Goal: Communication & Community: Participate in discussion

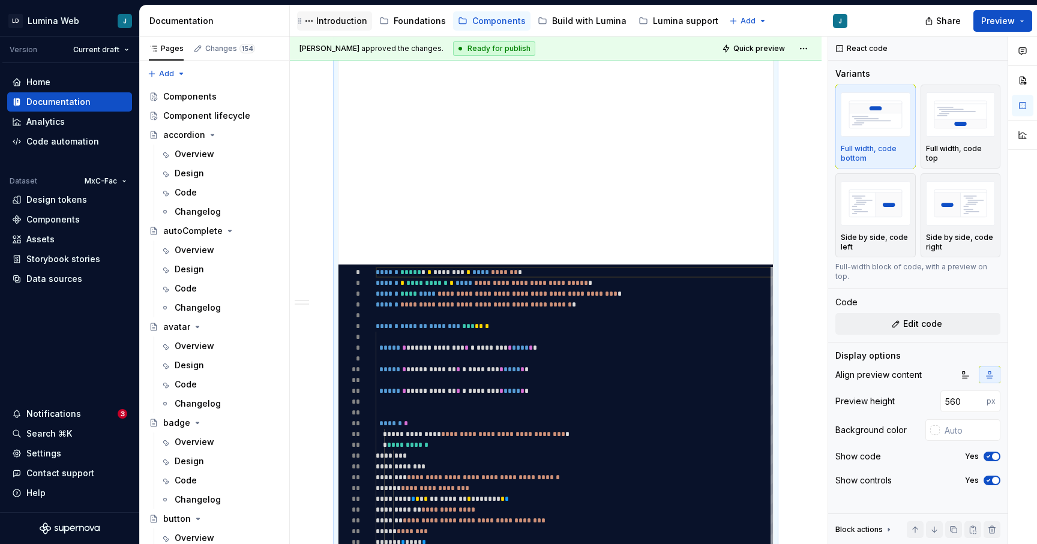
click at [341, 22] on div "Introduction" at bounding box center [341, 21] width 51 height 12
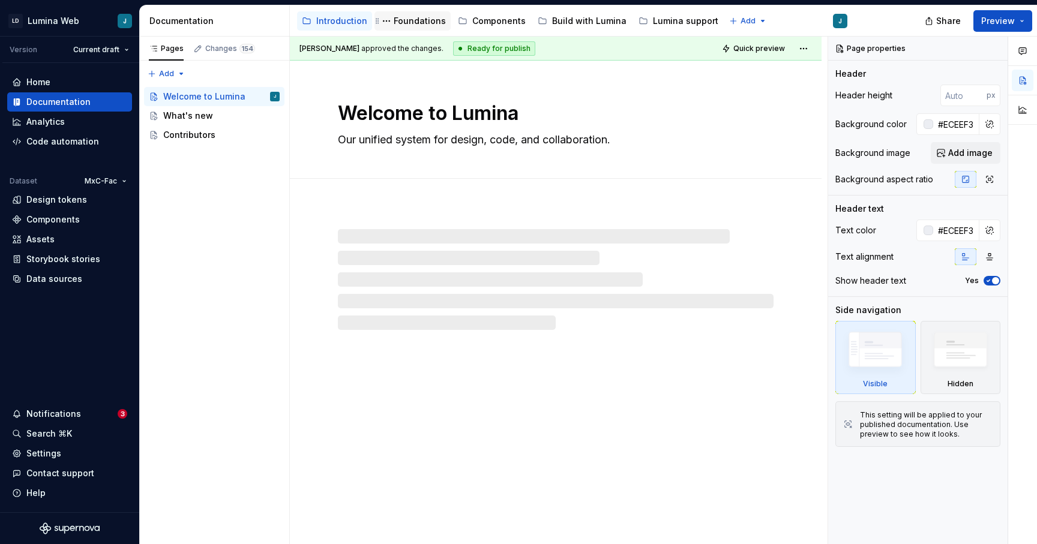
click at [408, 25] on div "Foundations" at bounding box center [420, 21] width 52 height 12
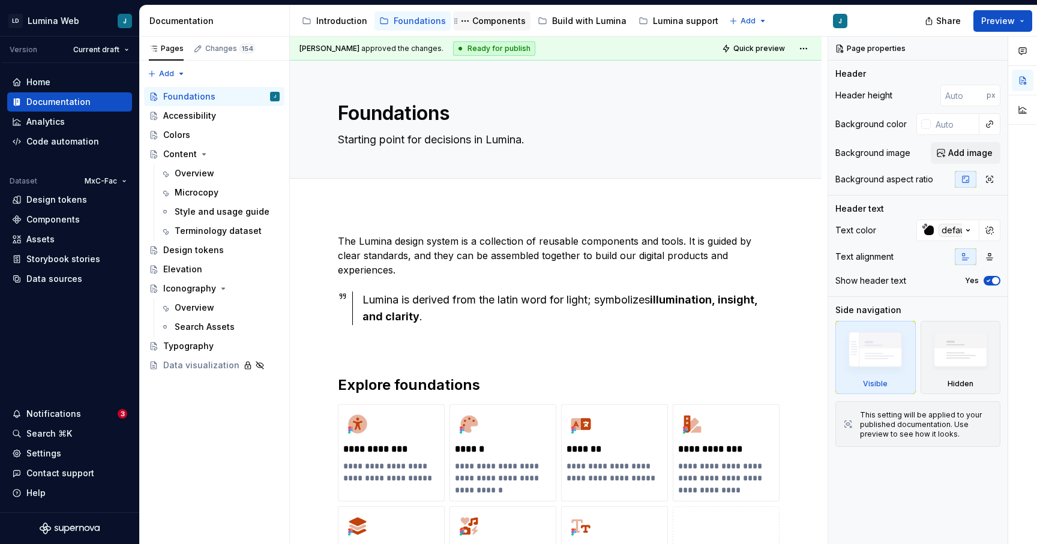
click at [481, 26] on div "Components" at bounding box center [498, 21] width 53 height 12
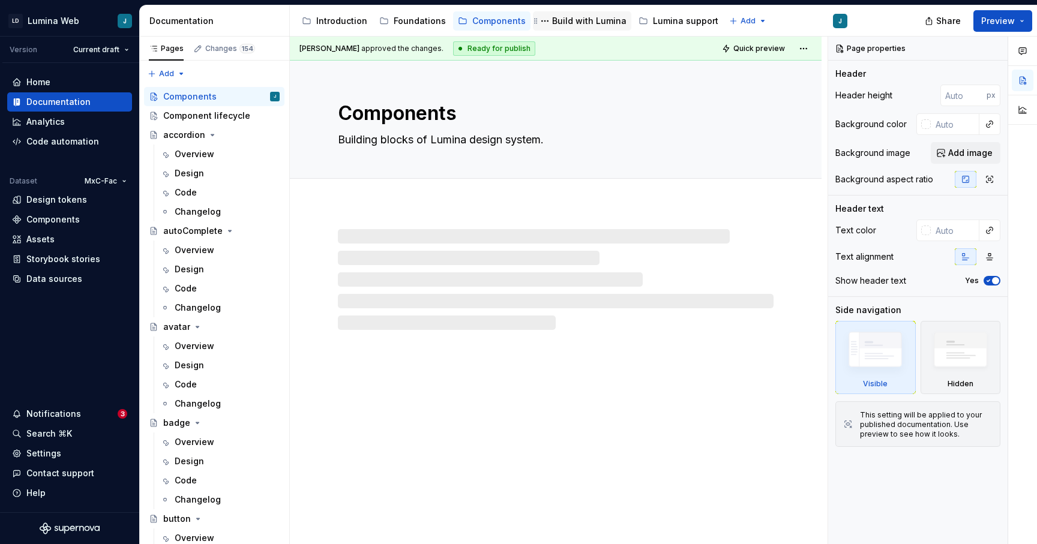
click at [589, 23] on div "Build with Lumina" at bounding box center [589, 21] width 74 height 12
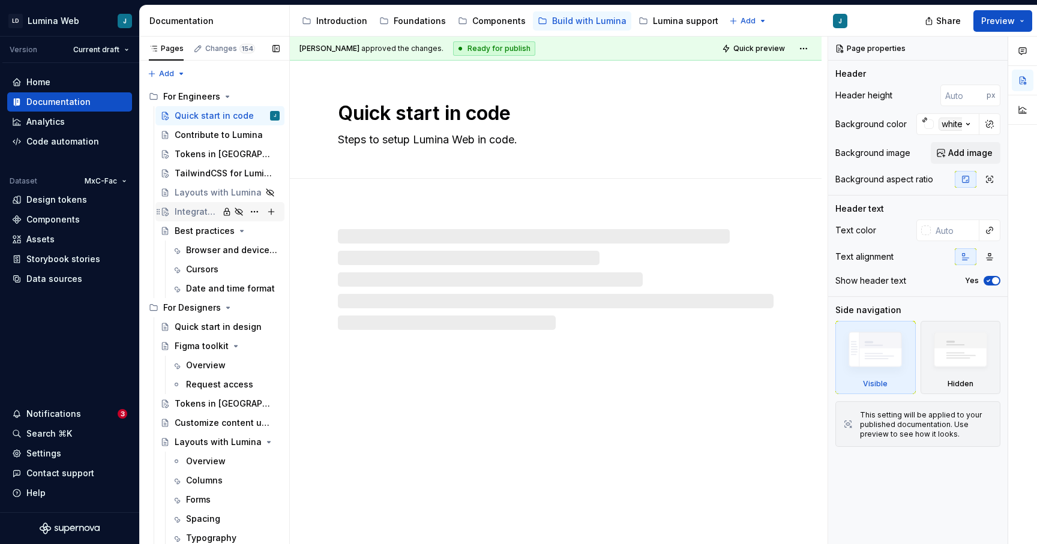
click at [200, 213] on div "Integrate Lumina in apps" at bounding box center [197, 212] width 44 height 12
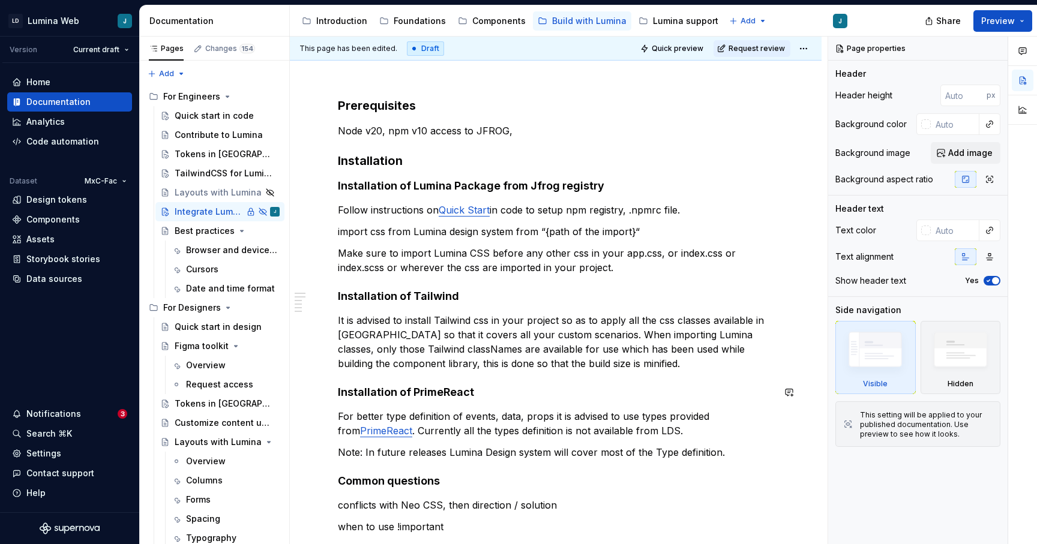
scroll to position [136, 0]
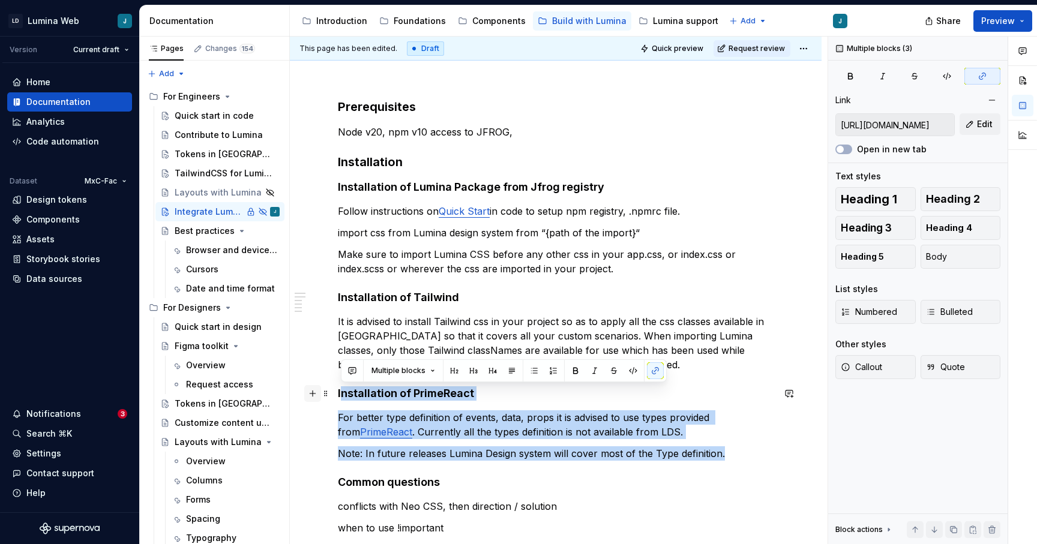
drag, startPoint x: 732, startPoint y: 457, endPoint x: 316, endPoint y: 395, distance: 420.5
click at [338, 395] on div "Prerequisites Node v20, npm v10 access to JFROG, Installation Installation of L…" at bounding box center [556, 421] width 436 height 646
click at [495, 400] on h4 "Installation of PrimeReact" at bounding box center [556, 394] width 436 height 14
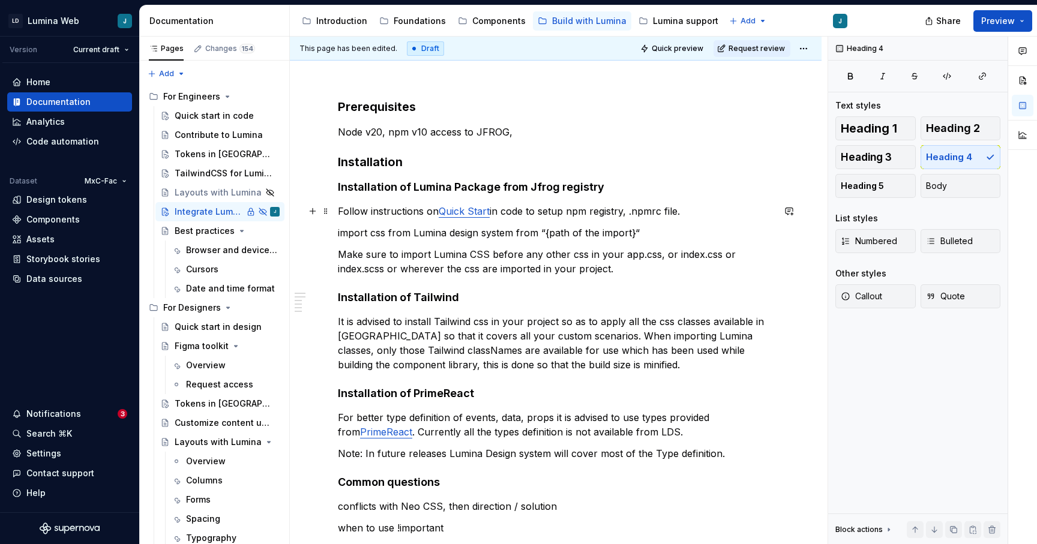
click at [467, 214] on link "Quick Start" at bounding box center [464, 211] width 51 height 12
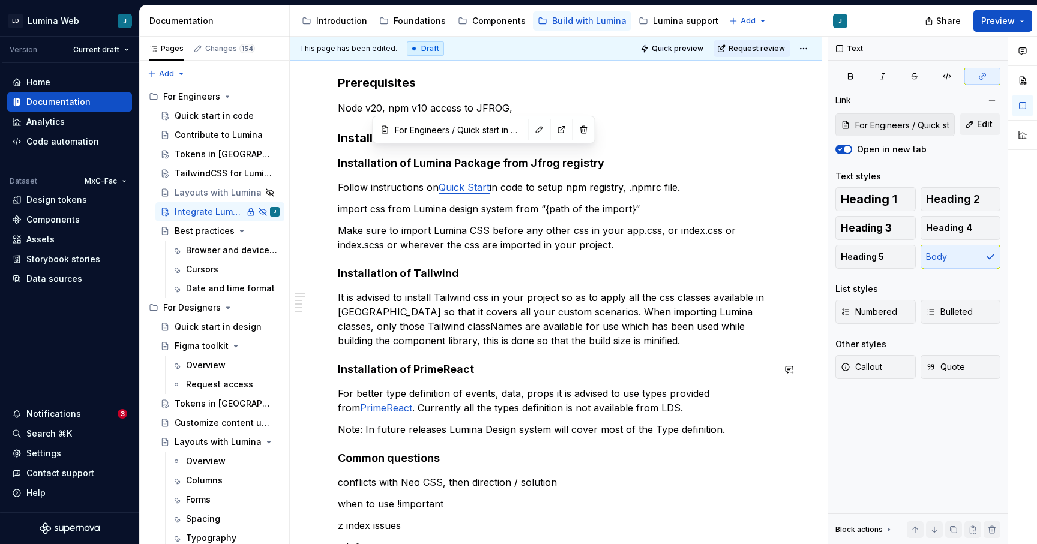
scroll to position [157, 0]
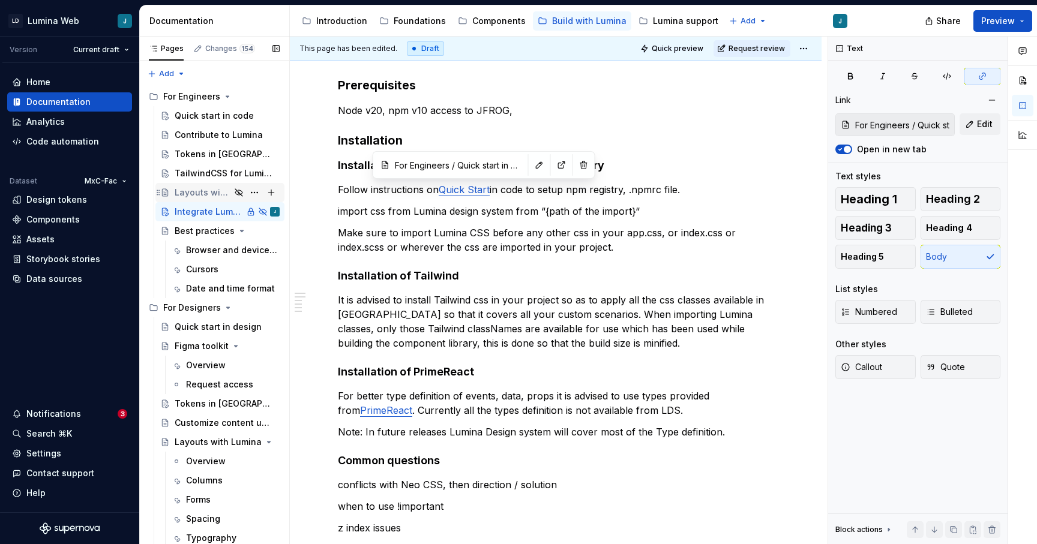
click at [190, 193] on div "Layouts with Lumina" at bounding box center [203, 193] width 56 height 12
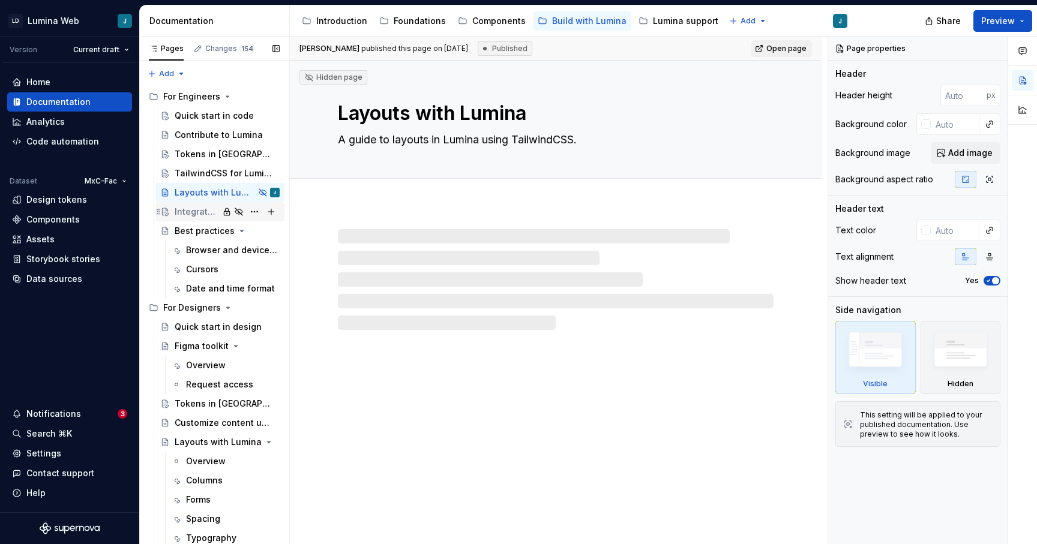
click at [191, 212] on div "Integrate Lumina in apps" at bounding box center [197, 212] width 44 height 12
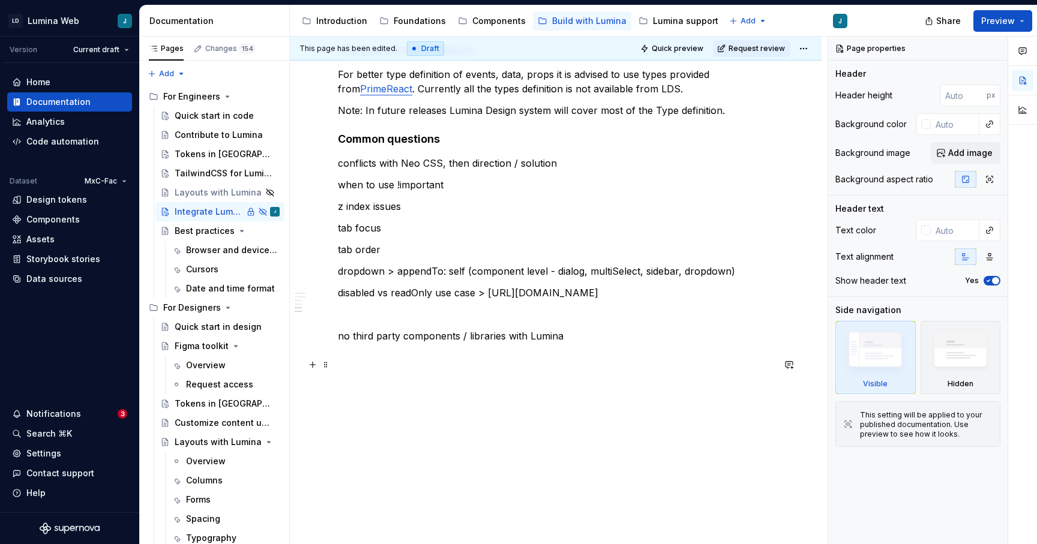
scroll to position [498, 0]
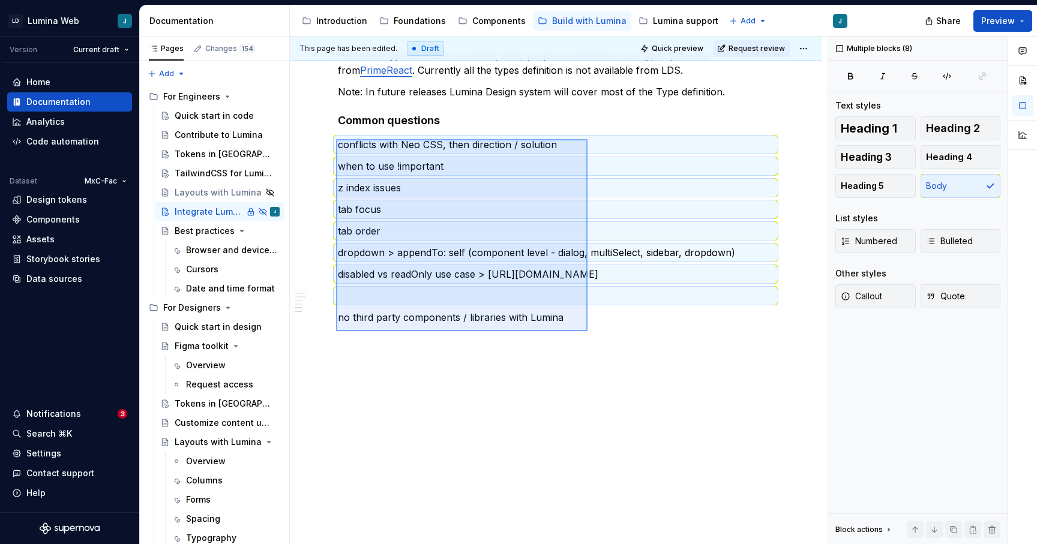
drag, startPoint x: 336, startPoint y: 139, endPoint x: 588, endPoint y: 331, distance: 316.5
click at [588, 331] on div "This page has been edited. Draft Quick preview Request review Private page Hidd…" at bounding box center [559, 291] width 538 height 508
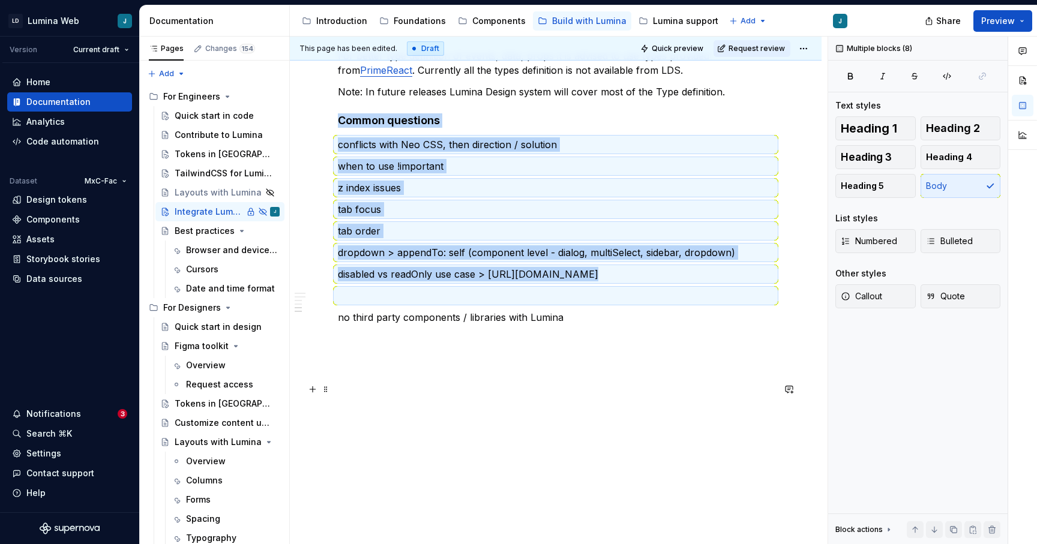
click at [588, 368] on p at bounding box center [556, 361] width 436 height 14
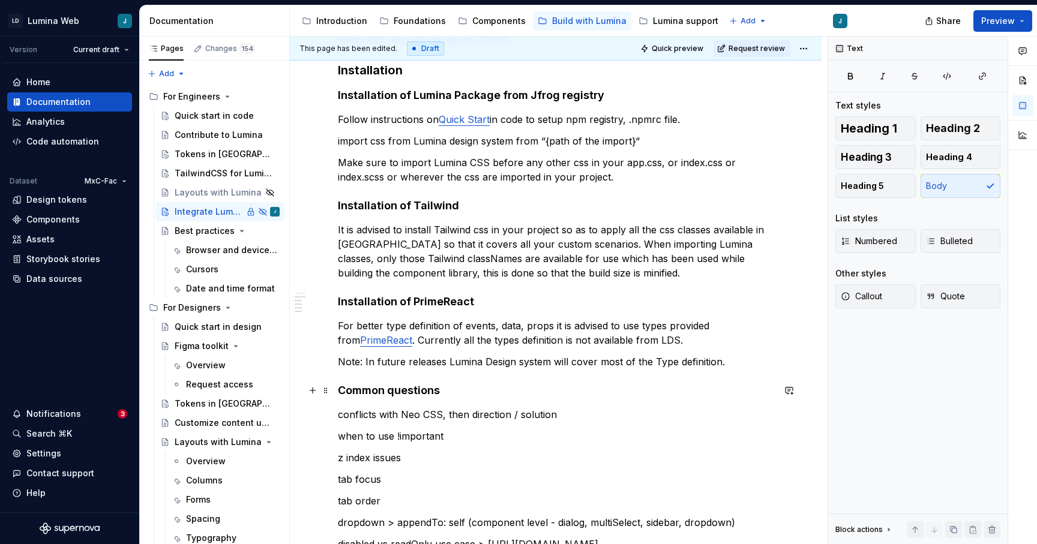
scroll to position [214, 0]
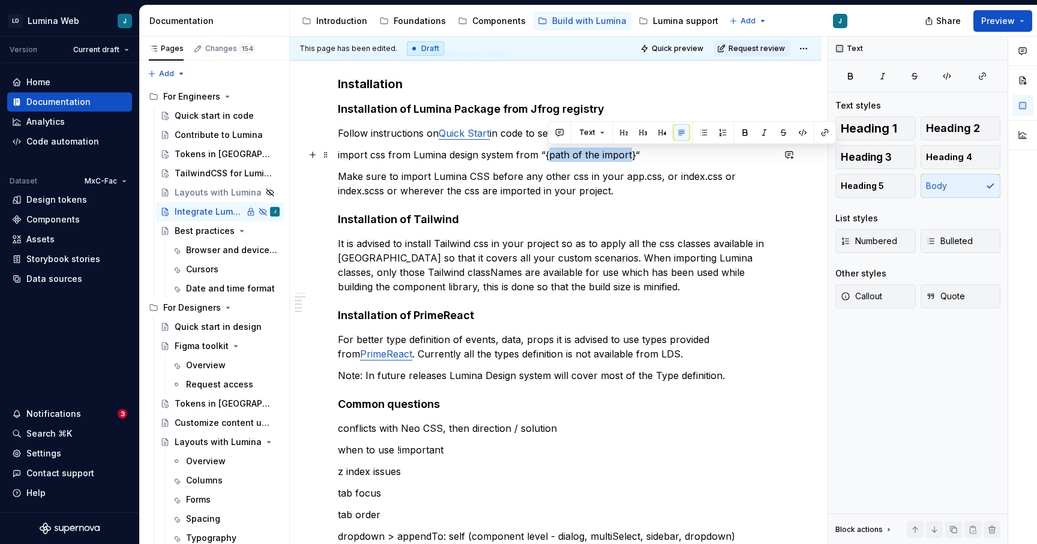
drag, startPoint x: 549, startPoint y: 157, endPoint x: 629, endPoint y: 158, distance: 80.4
click at [629, 158] on p "import css from Lumina design system from “{path of the import}“" at bounding box center [556, 155] width 436 height 14
click at [222, 175] on div "TailwindCSS for Lumina" at bounding box center [209, 173] width 69 height 12
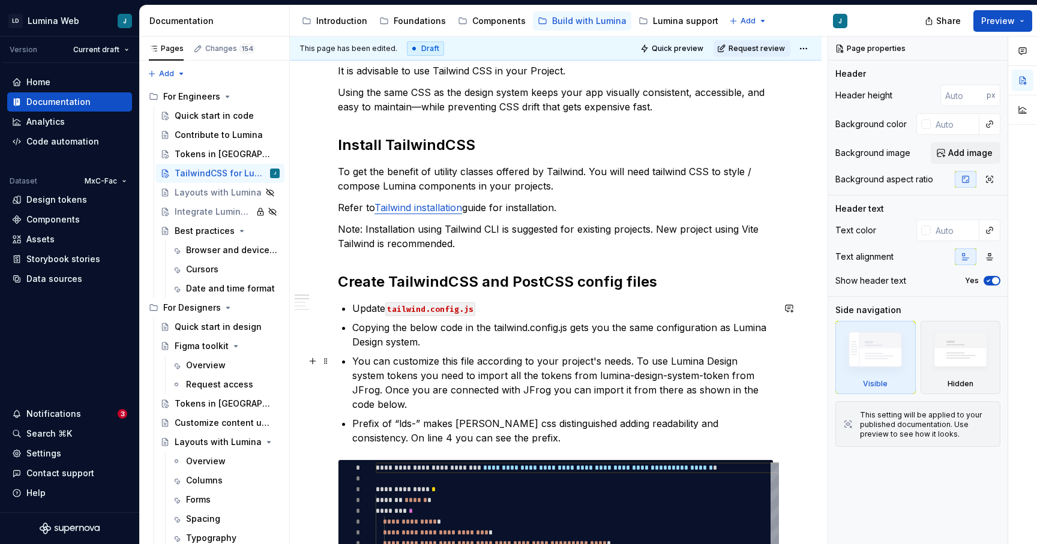
scroll to position [166, 0]
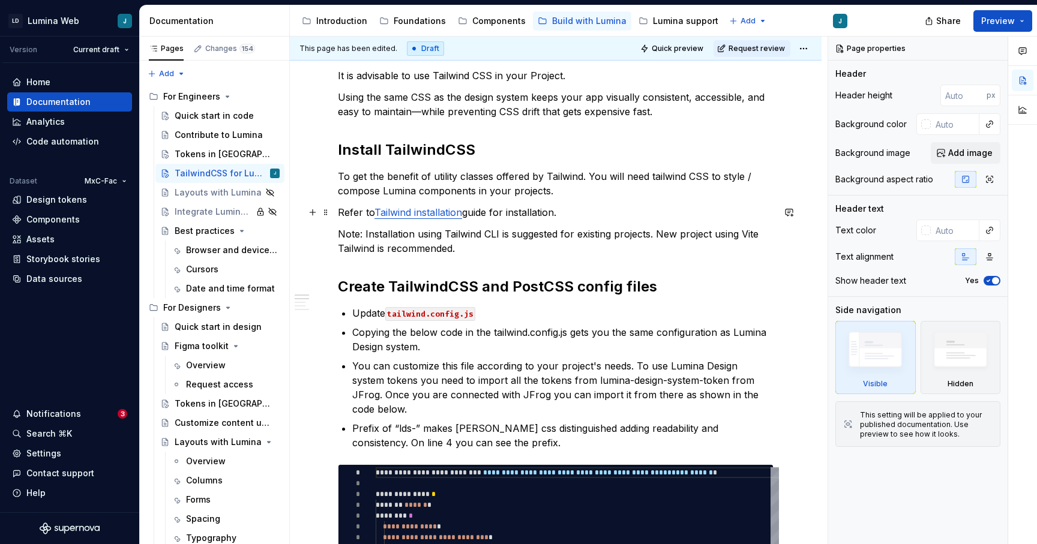
click at [426, 214] on link "Tailwind installation" at bounding box center [419, 212] width 88 height 12
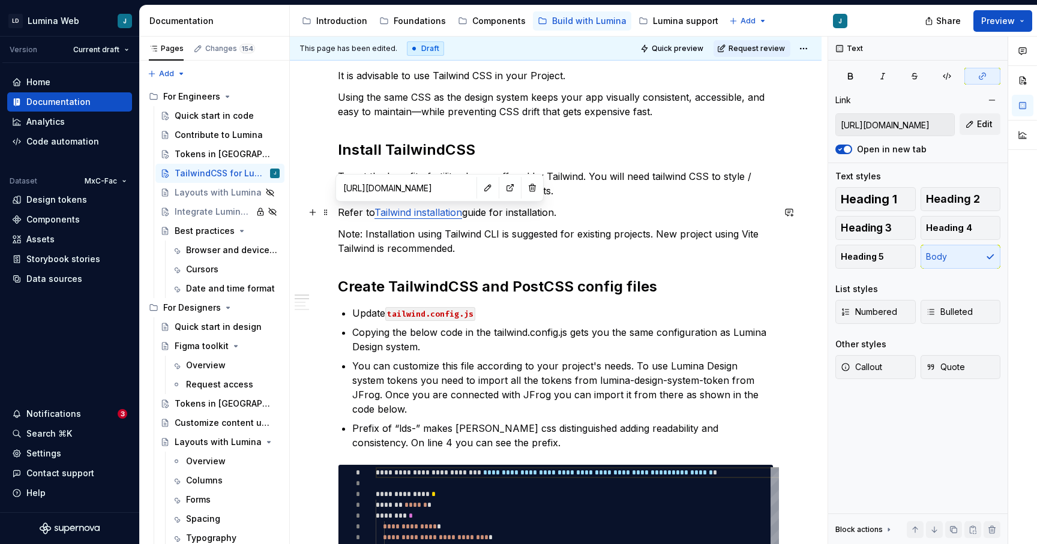
click at [426, 214] on link "Tailwind installation" at bounding box center [419, 212] width 88 height 12
click at [502, 185] on button "button" at bounding box center [510, 187] width 17 height 17
click at [565, 255] on p "Note: Installation using Tailwind CLI is suggested for existing projects. New p…" at bounding box center [556, 241] width 436 height 29
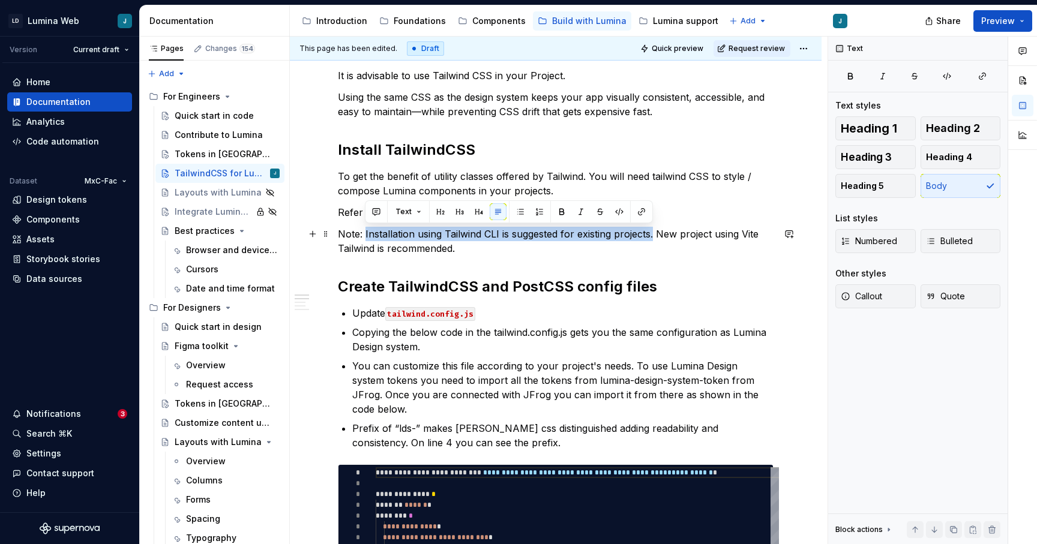
drag, startPoint x: 365, startPoint y: 233, endPoint x: 652, endPoint y: 239, distance: 287.6
click at [652, 239] on p "Note: Installation using Tailwind CLI is suggested for existing projects. New p…" at bounding box center [556, 241] width 436 height 29
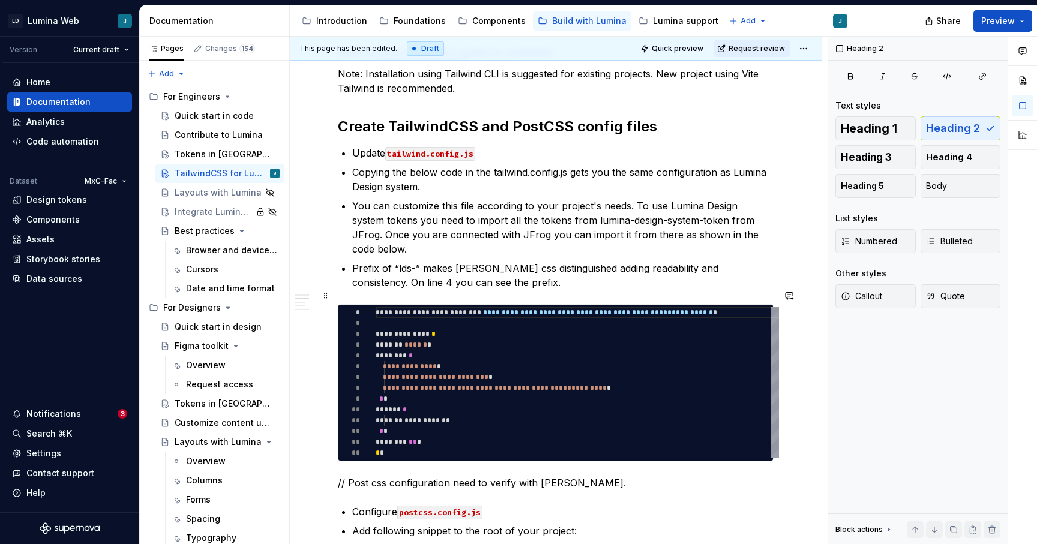
scroll to position [373, 0]
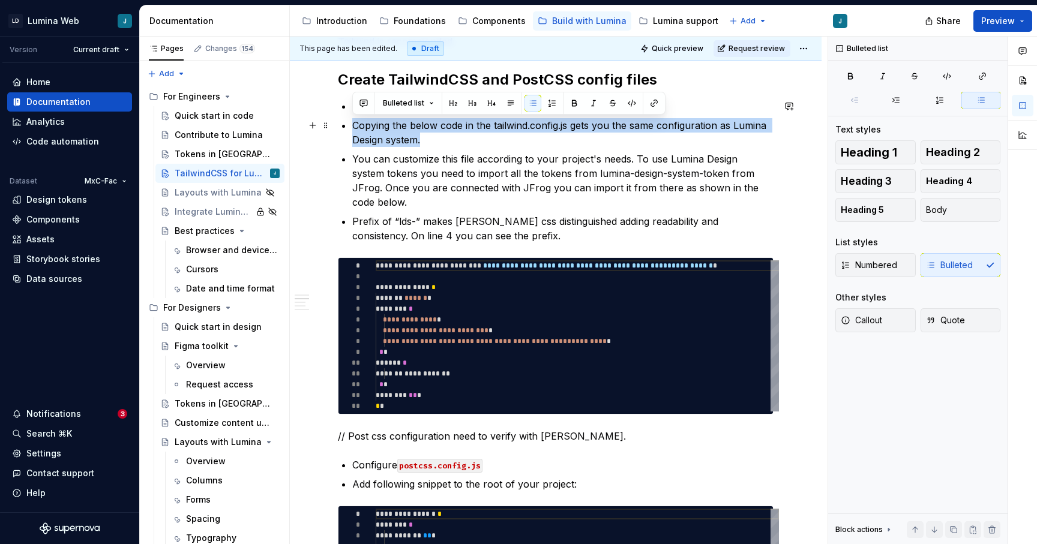
drag, startPoint x: 354, startPoint y: 124, endPoint x: 429, endPoint y: 140, distance: 76.3
click at [429, 140] on p "Copying the below code in the tailwind.config.js gets you the same configuratio…" at bounding box center [562, 132] width 421 height 29
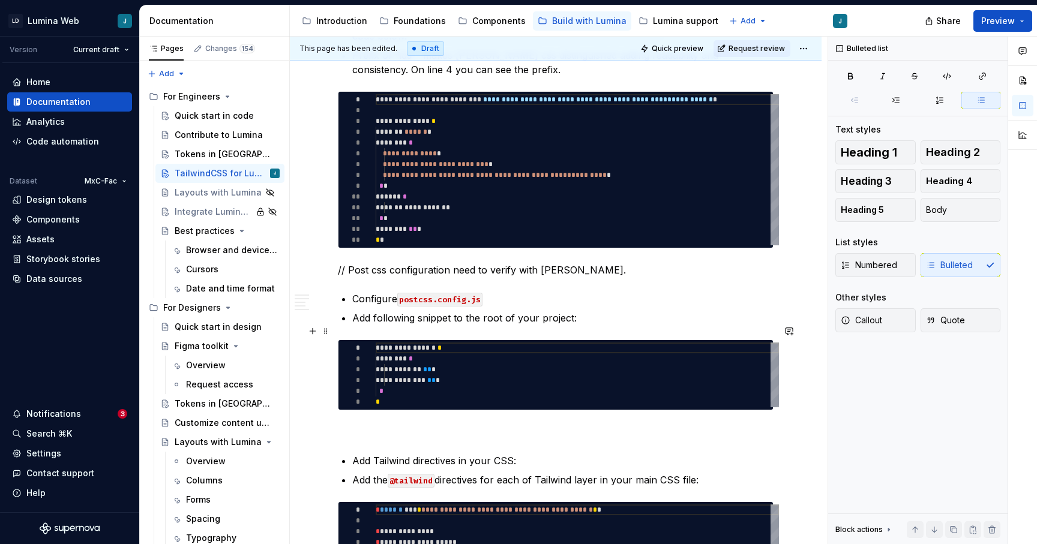
scroll to position [547, 0]
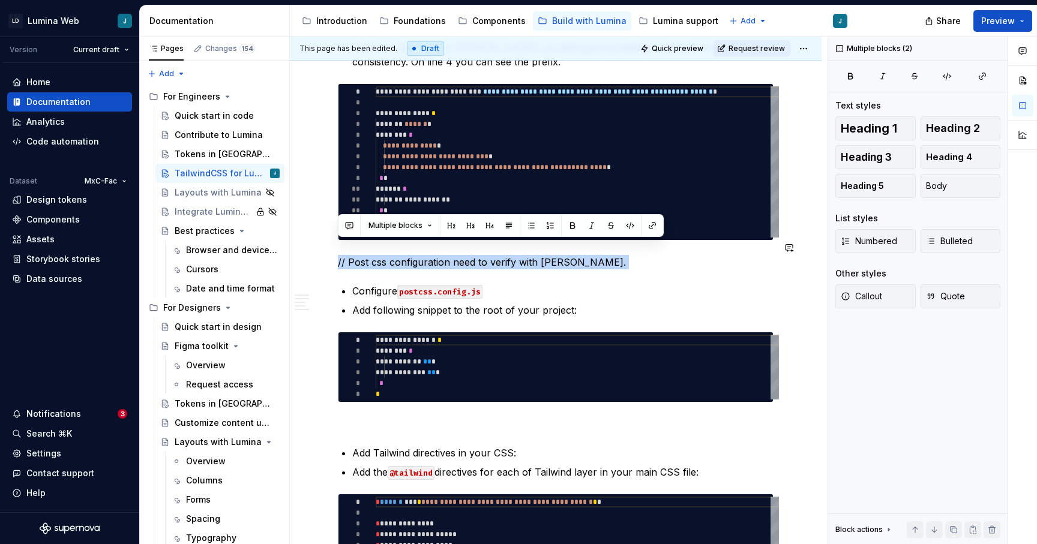
drag, startPoint x: 338, startPoint y: 247, endPoint x: 591, endPoint y: 254, distance: 253.4
click at [591, 255] on p "// Post css configuration need to verify with [PERSON_NAME]." at bounding box center [556, 262] width 436 height 14
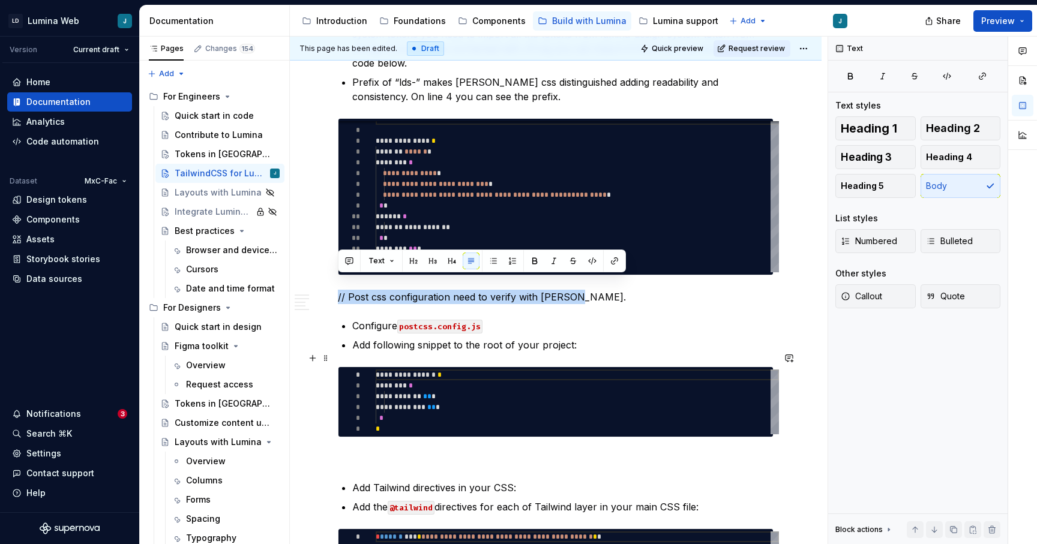
scroll to position [528, 0]
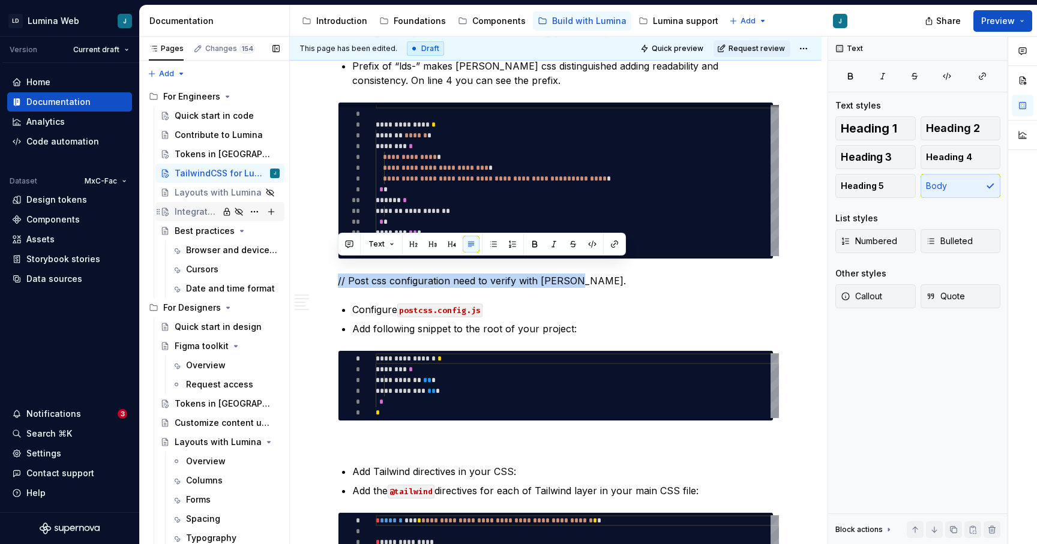
click at [196, 211] on div "Integrate Lumina in apps" at bounding box center [197, 212] width 44 height 12
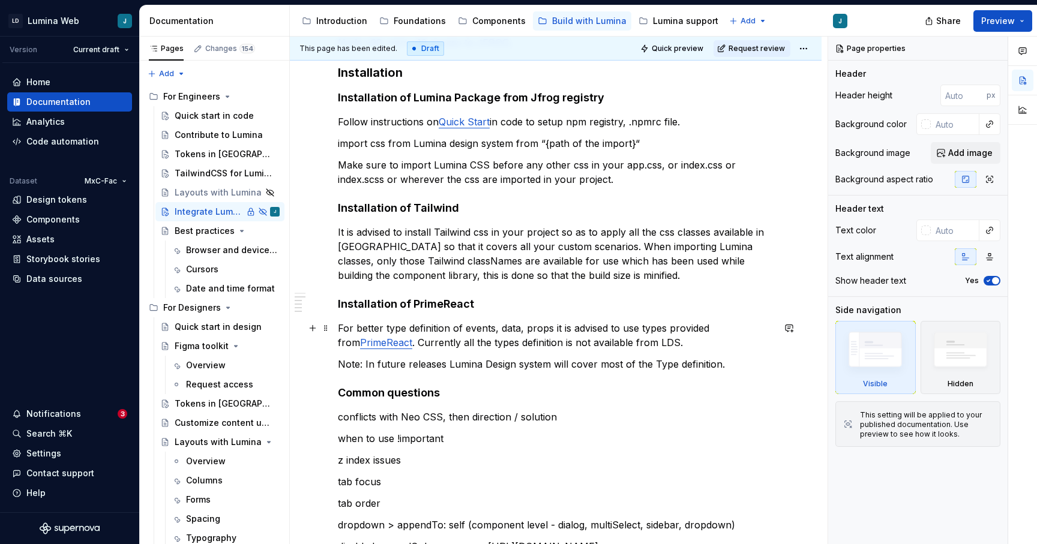
scroll to position [234, 0]
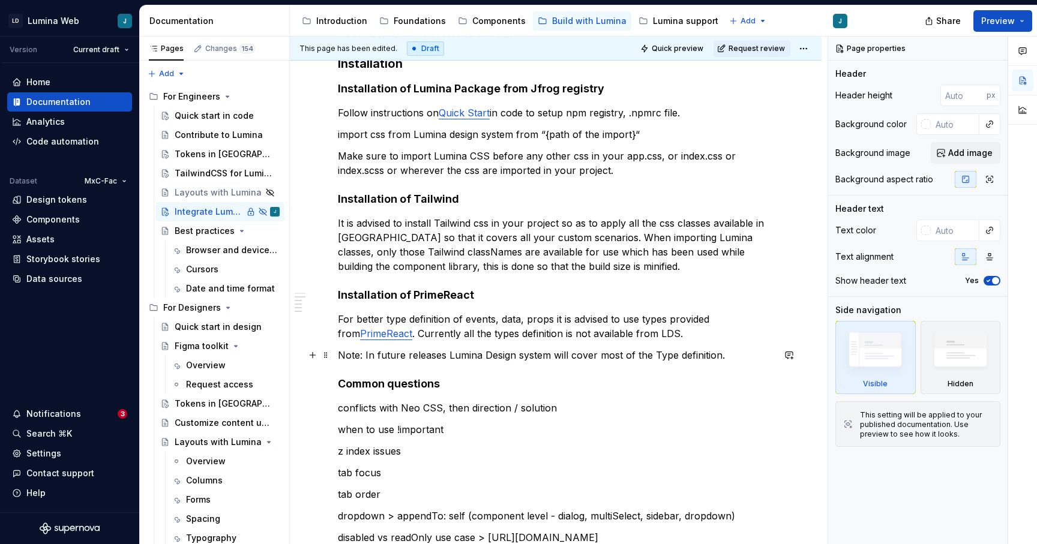
click at [699, 353] on p "Note: In future releases Lumina Design system will cover most of the Type defin…" at bounding box center [556, 355] width 436 height 14
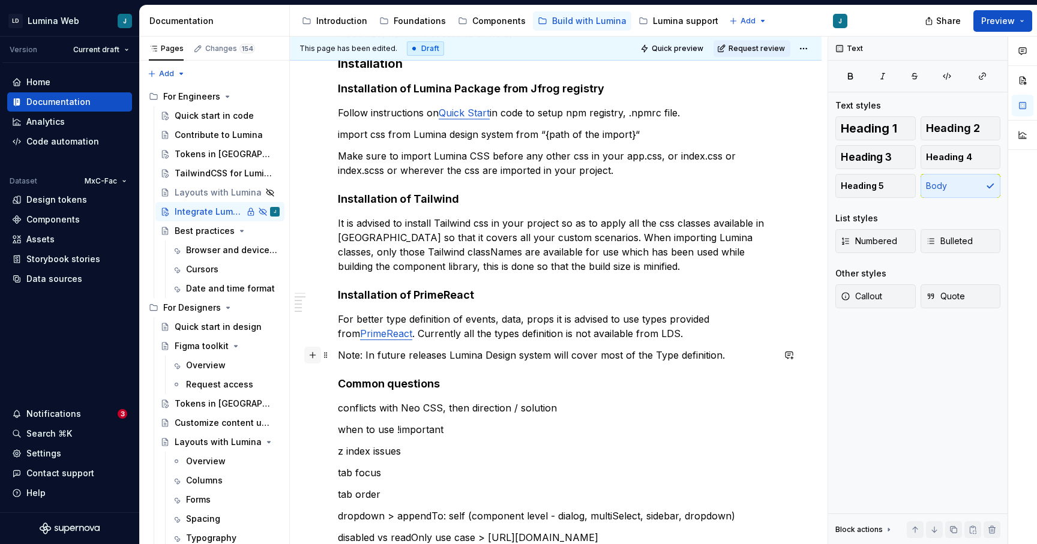
click at [310, 354] on button "button" at bounding box center [312, 355] width 17 height 17
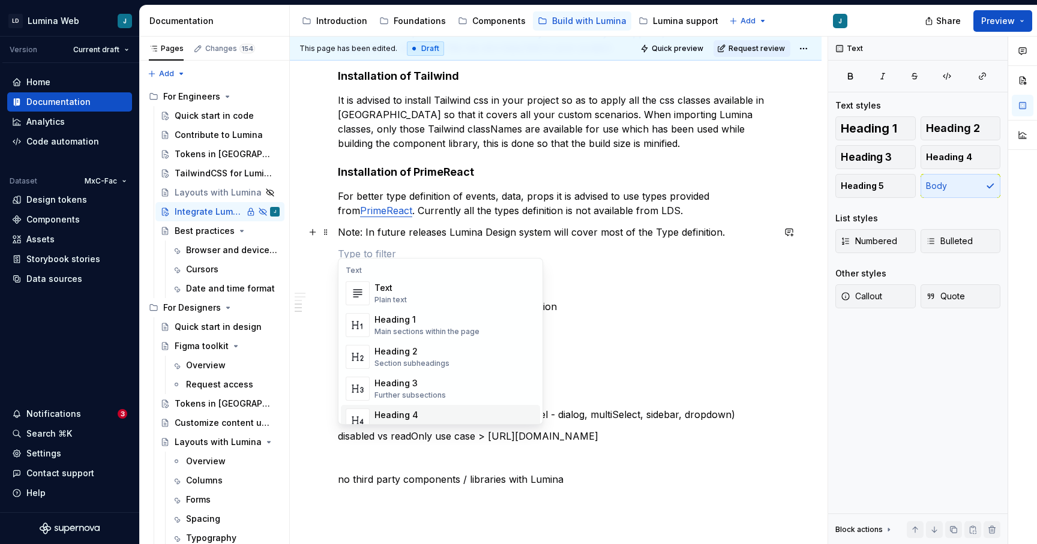
scroll to position [367, 0]
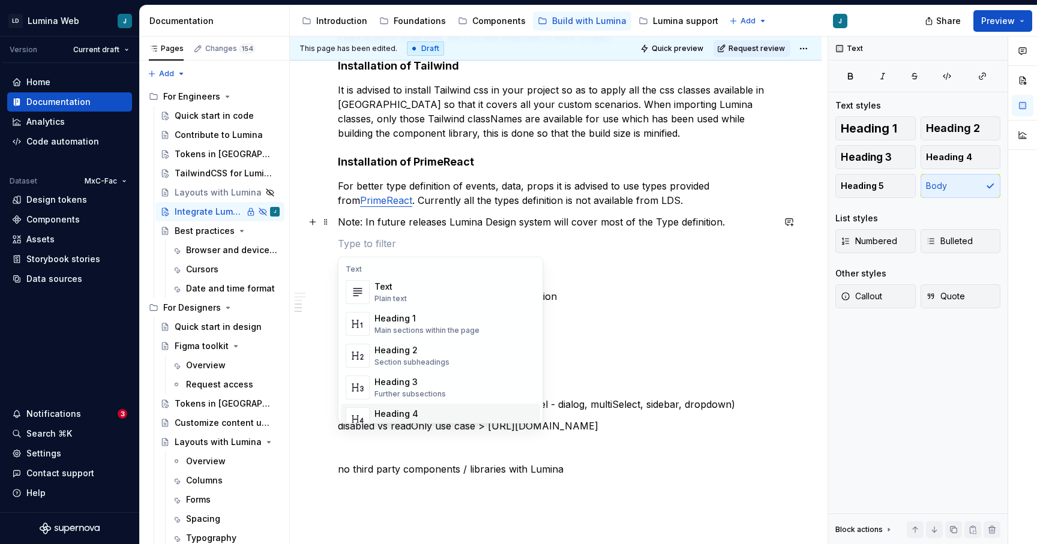
click at [672, 223] on p "Note: In future releases Lumina Design system will cover most of the Type defin…" at bounding box center [556, 222] width 436 height 14
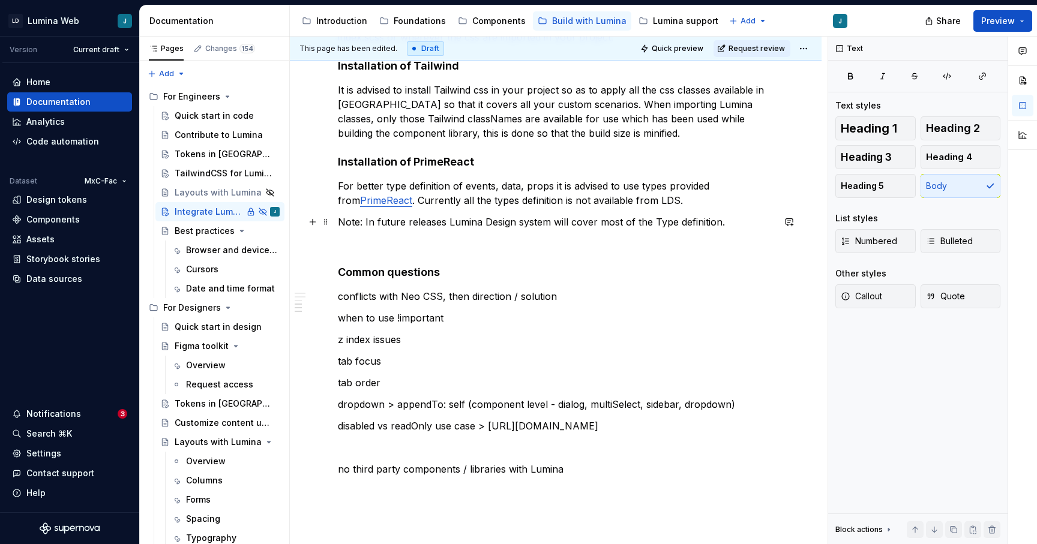
click at [343, 221] on p "Note: In future releases Lumina Design system will cover most of the Type defin…" at bounding box center [556, 222] width 436 height 14
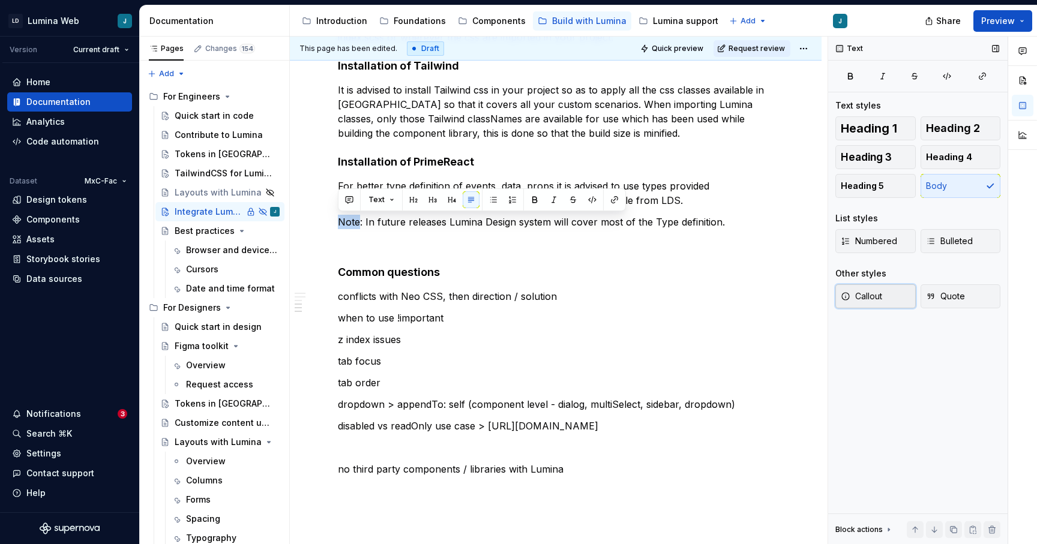
click at [884, 296] on button "Callout" at bounding box center [876, 297] width 80 height 24
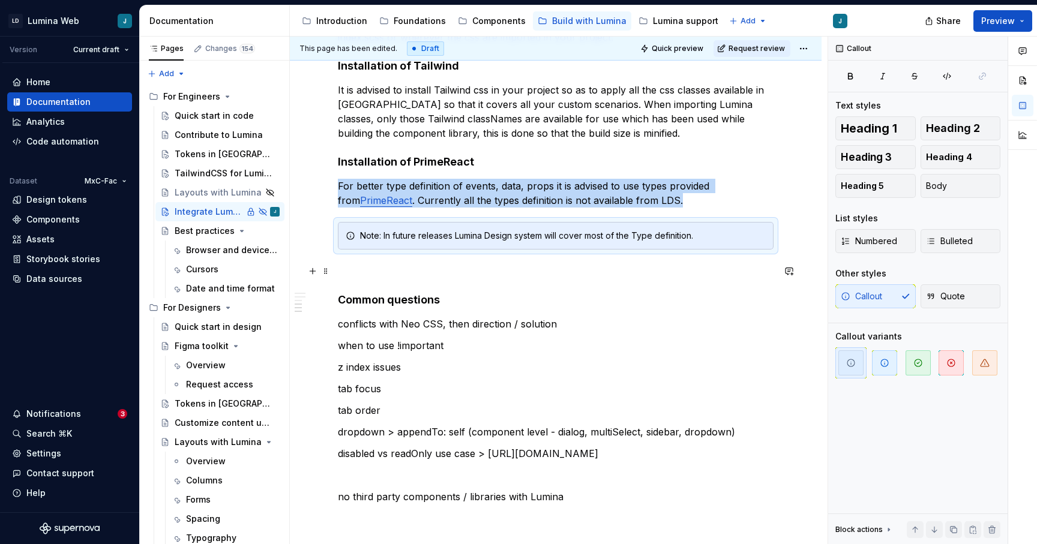
click at [681, 268] on p at bounding box center [556, 271] width 436 height 14
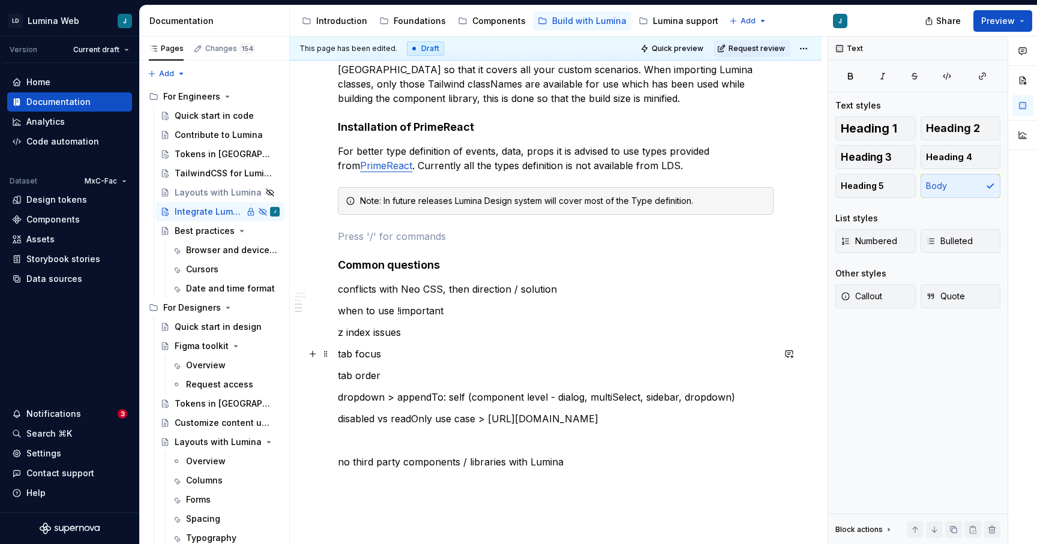
scroll to position [408, 0]
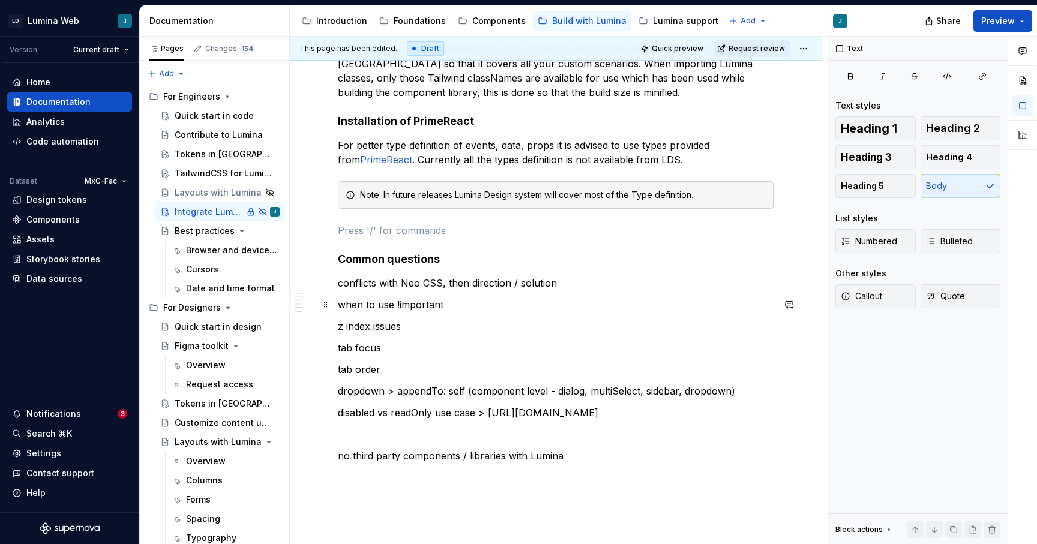
click at [669, 310] on p "when to use !important" at bounding box center [556, 305] width 436 height 14
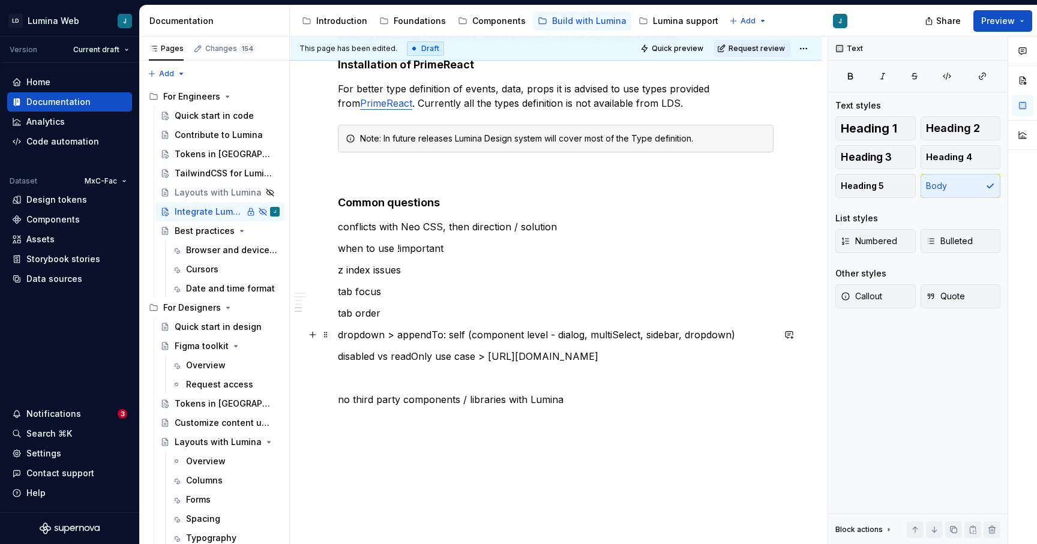
scroll to position [473, 0]
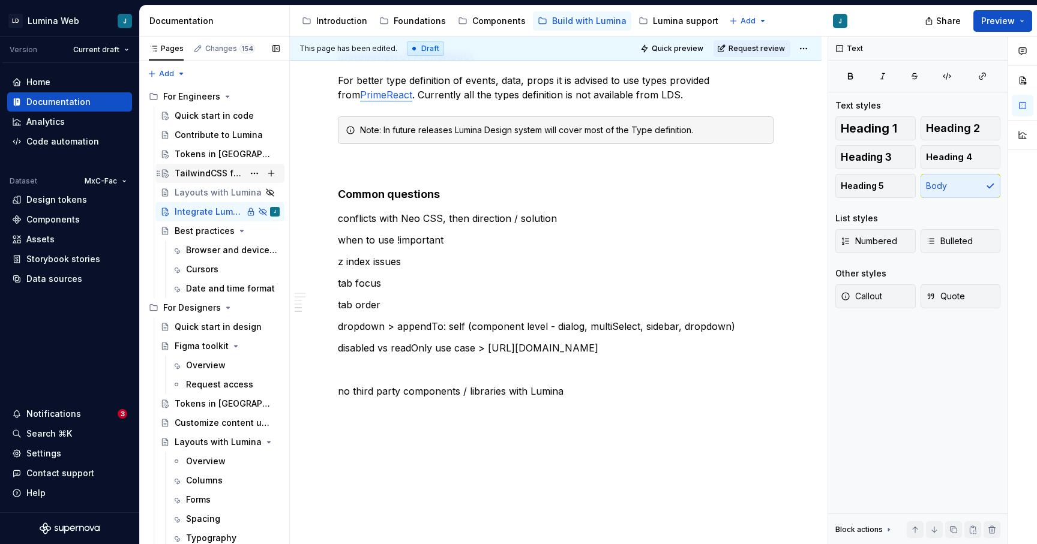
click at [196, 176] on div "TailwindCSS for Lumina" at bounding box center [209, 173] width 69 height 12
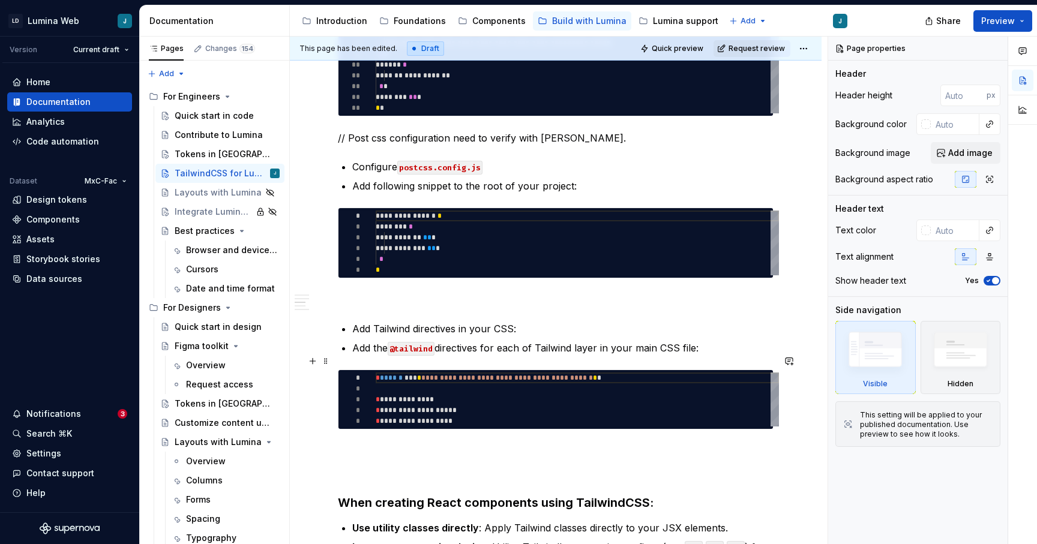
scroll to position [680, 0]
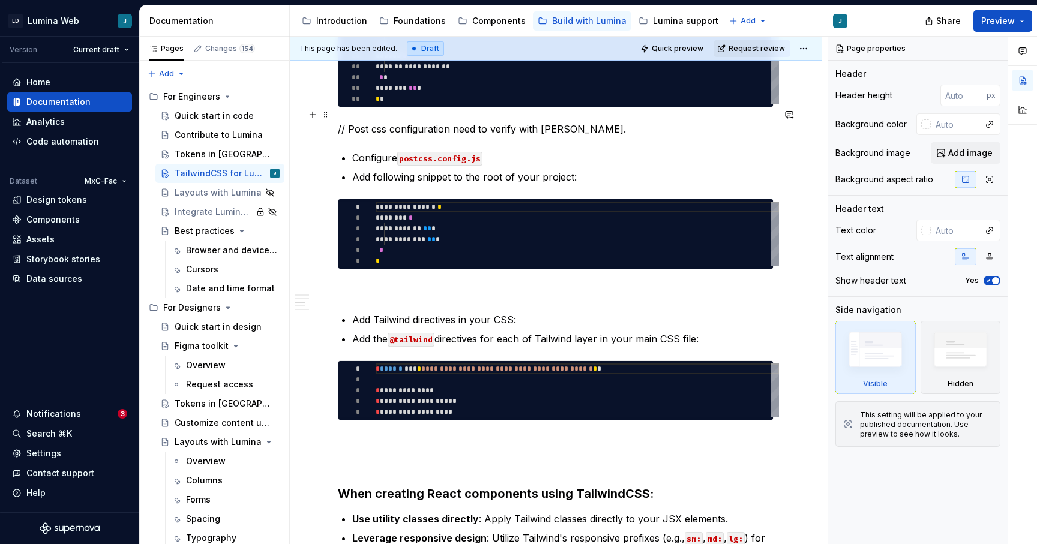
type textarea "*"
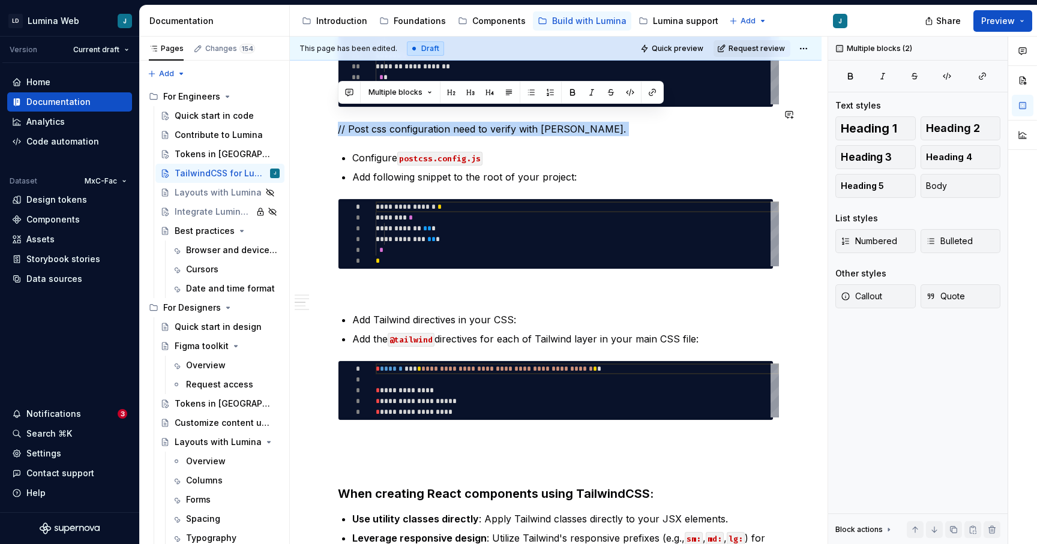
drag, startPoint x: 339, startPoint y: 118, endPoint x: 601, endPoint y: 123, distance: 262.9
click at [602, 123] on div "It is advisable to use Tailwind CSS in your Project. Using the same CSS as the …" at bounding box center [556, 280] width 436 height 1453
click at [871, 303] on button "Callout" at bounding box center [876, 297] width 80 height 24
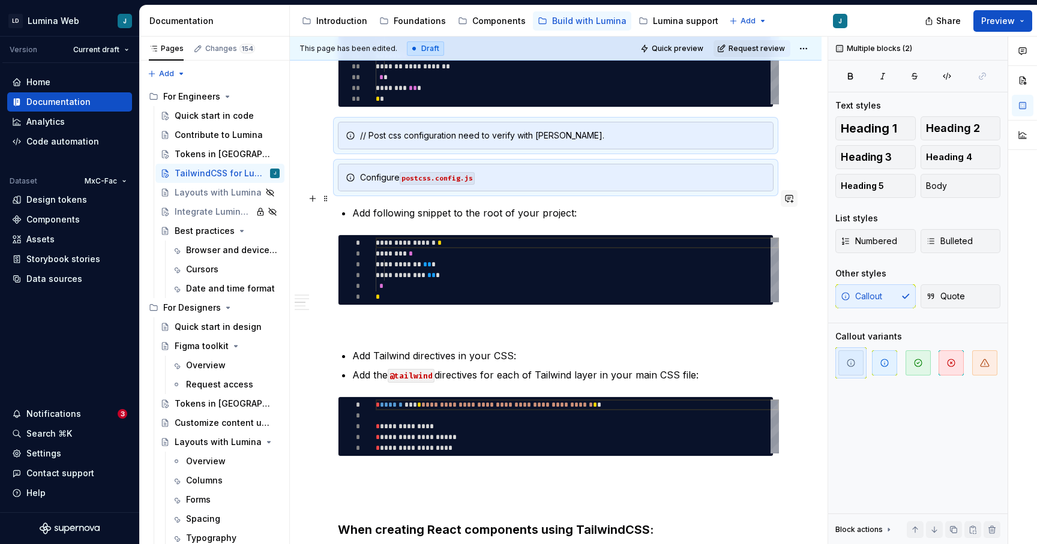
click at [786, 196] on button "button" at bounding box center [789, 198] width 17 height 17
click at [580, 206] on p "Add following snippet to the root of your project:" at bounding box center [562, 213] width 421 height 14
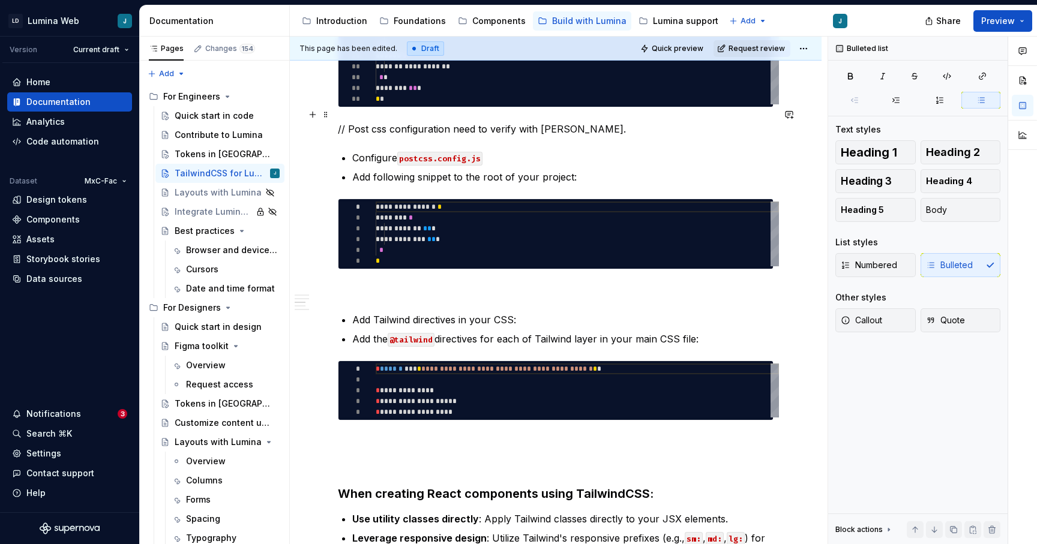
click at [411, 122] on p "// Post css configuration need to verify with [PERSON_NAME]." at bounding box center [556, 129] width 436 height 14
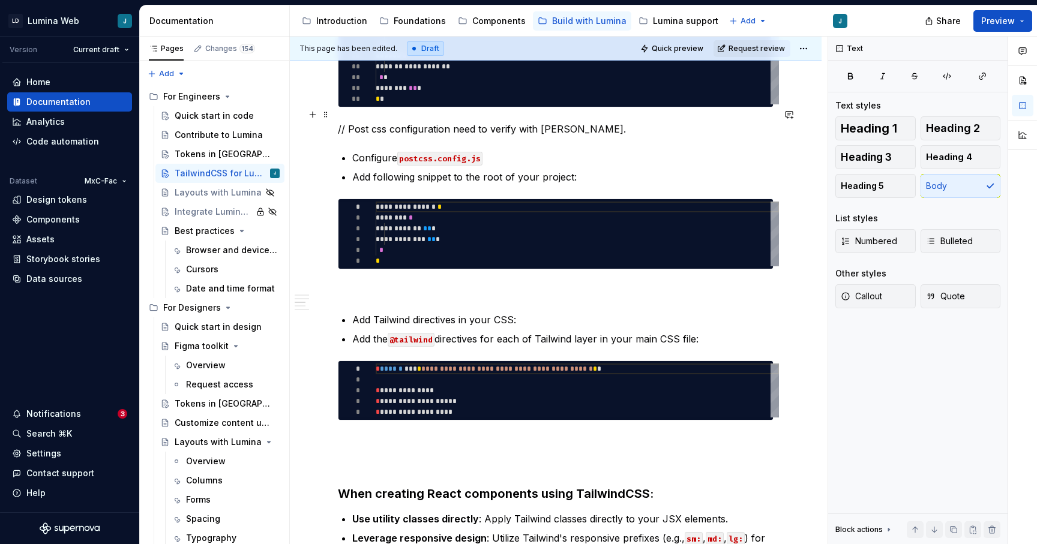
click at [348, 122] on p "// Post css configuration need to verify with [PERSON_NAME]." at bounding box center [556, 129] width 436 height 14
click at [358, 122] on p "// Post css configuration need to verify with [PERSON_NAME]." at bounding box center [556, 129] width 436 height 14
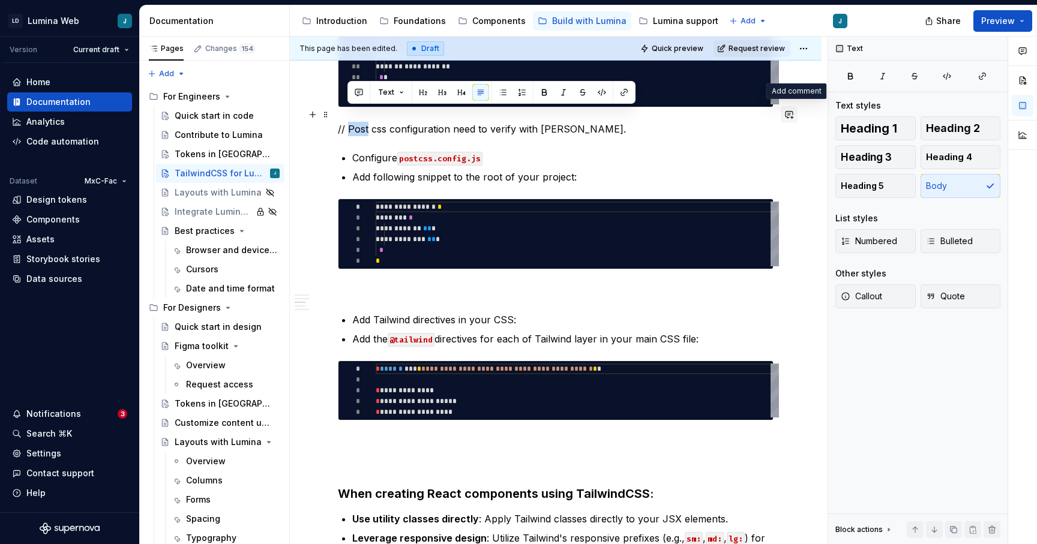
click at [798, 118] on button "button" at bounding box center [789, 114] width 17 height 17
click at [624, 153] on icon "Mention someone" at bounding box center [626, 154] width 4 height 4
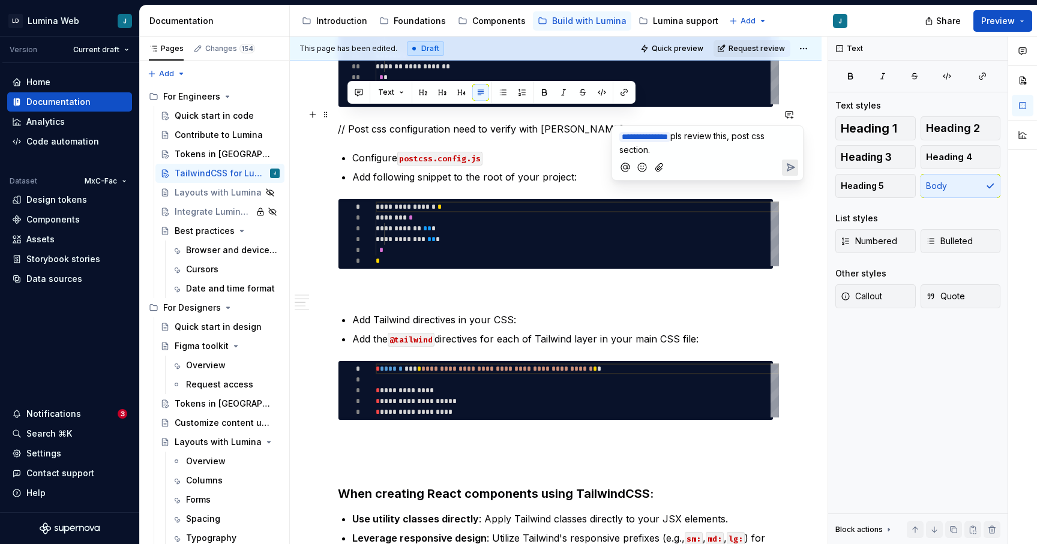
click at [793, 163] on icon "Send" at bounding box center [790, 167] width 12 height 12
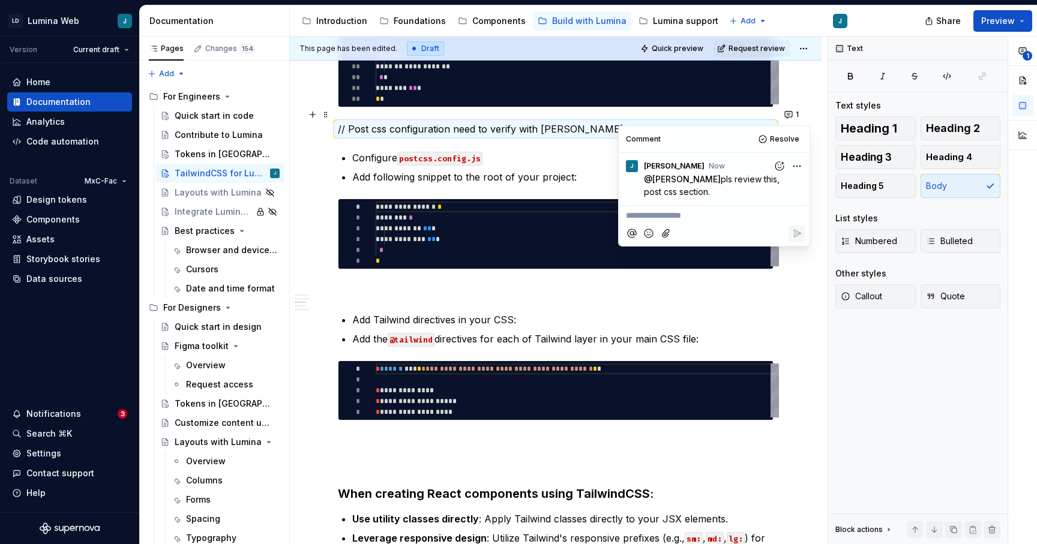
click at [798, 297] on div "It is advisable to use Tailwind CSS in your Project. Using the same CSS as the …" at bounding box center [556, 354] width 532 height 1659
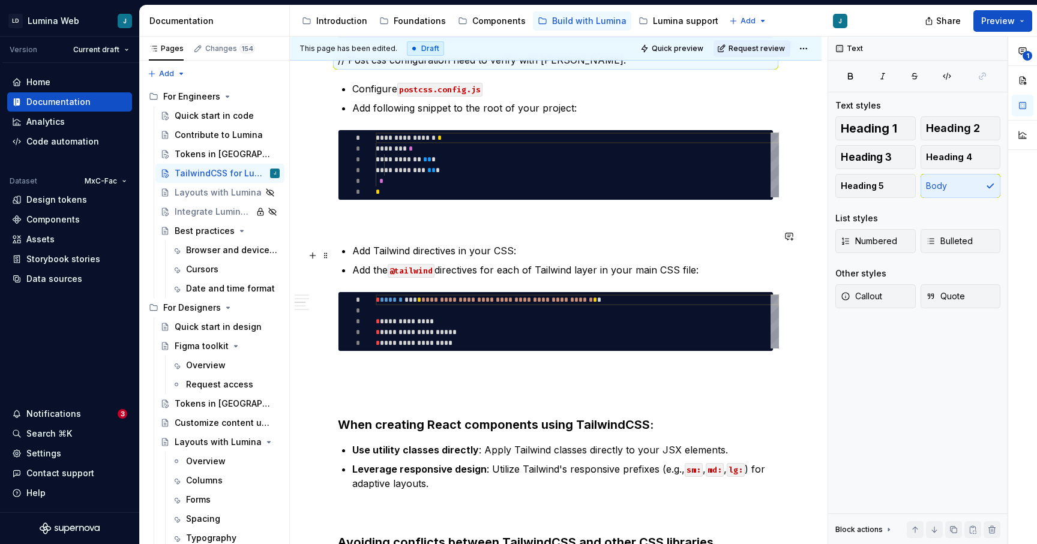
scroll to position [763, 0]
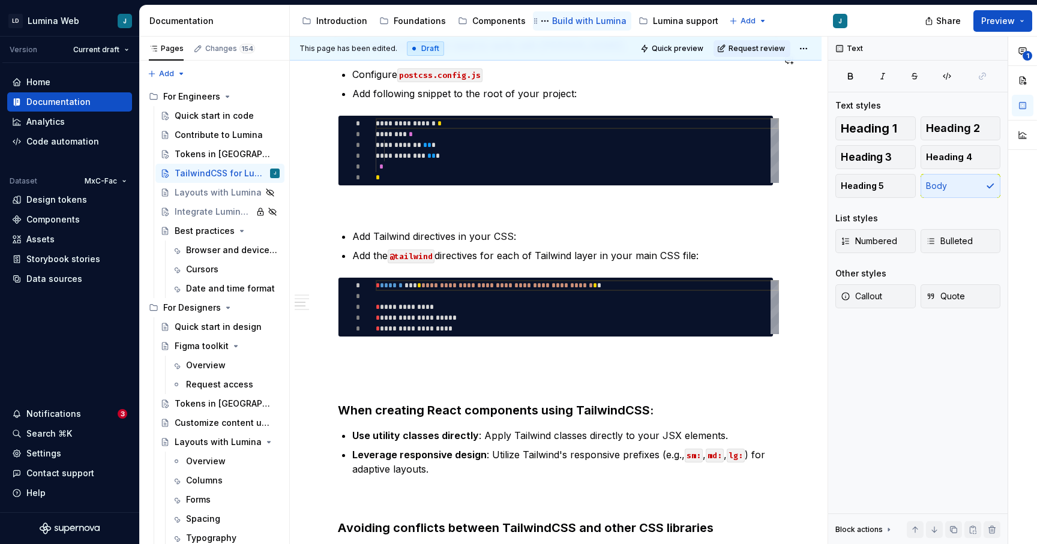
type textarea "*"
